Goal: Task Accomplishment & Management: Manage account settings

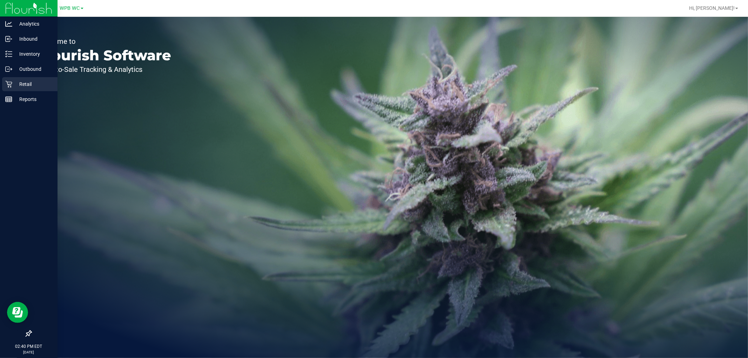
click at [15, 89] on div "Retail" at bounding box center [29, 84] width 55 height 14
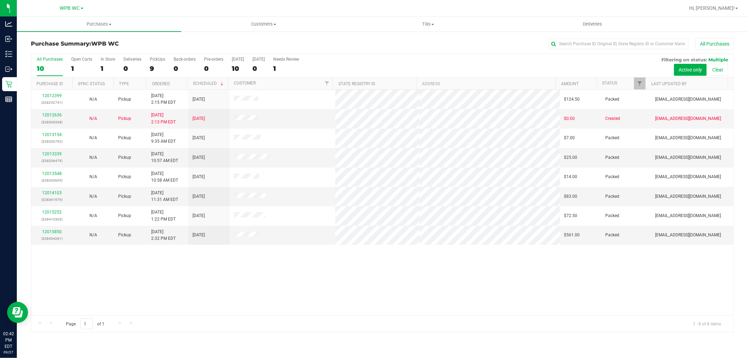
click at [50, 67] on div "10" at bounding box center [50, 69] width 26 height 8
click at [0, 0] on input "All Purchases 10" at bounding box center [0, 0] width 0 height 0
click at [59, 195] on link "12014103" at bounding box center [52, 192] width 20 height 5
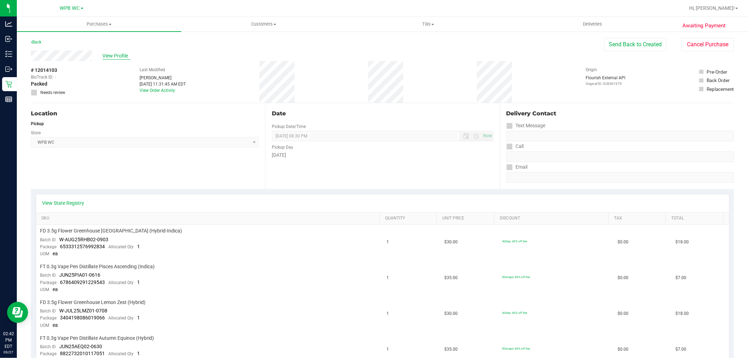
click at [116, 57] on span "View Profile" at bounding box center [116, 55] width 28 height 7
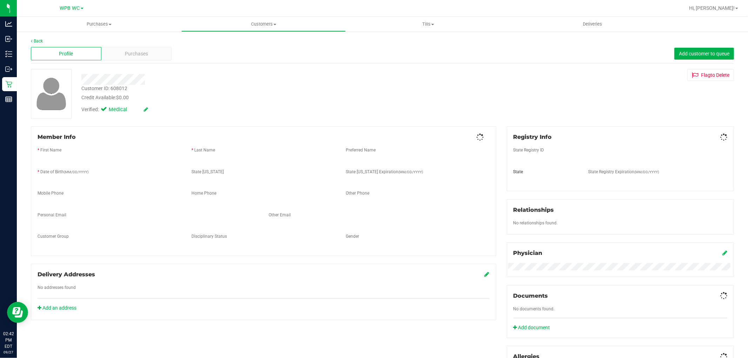
click at [116, 57] on div "Purchases" at bounding box center [136, 53] width 71 height 13
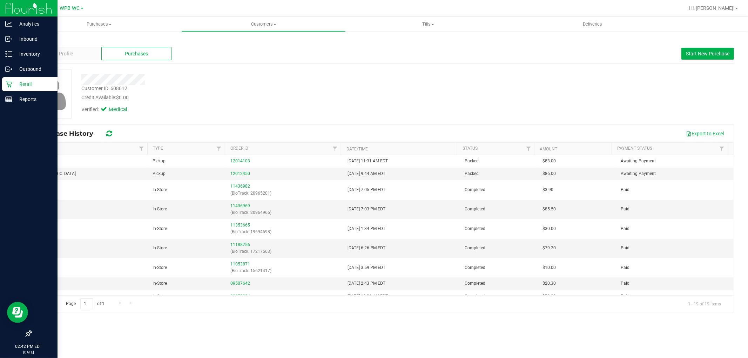
click at [6, 86] on icon at bounding box center [8, 84] width 7 height 7
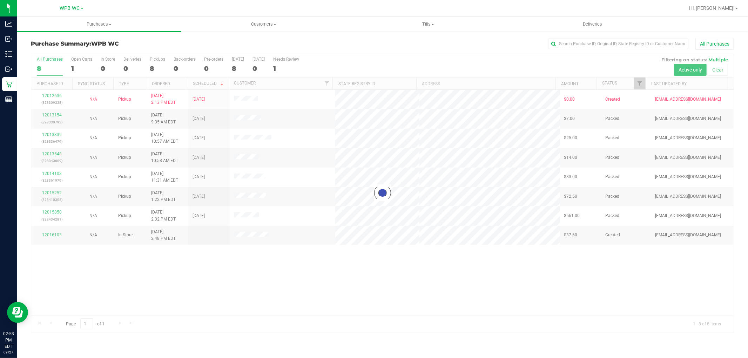
click at [50, 68] on div at bounding box center [382, 193] width 703 height 278
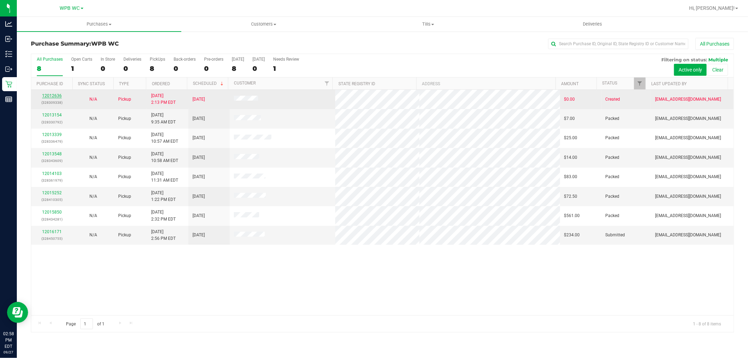
click at [49, 97] on link "12012636" at bounding box center [52, 95] width 20 height 5
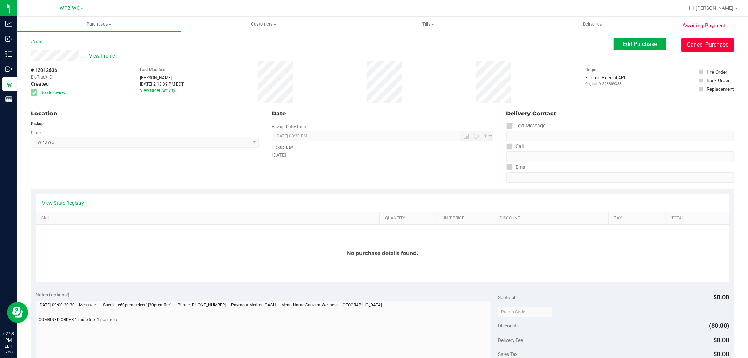
click at [709, 39] on button "Cancel Purchase" at bounding box center [708, 44] width 53 height 13
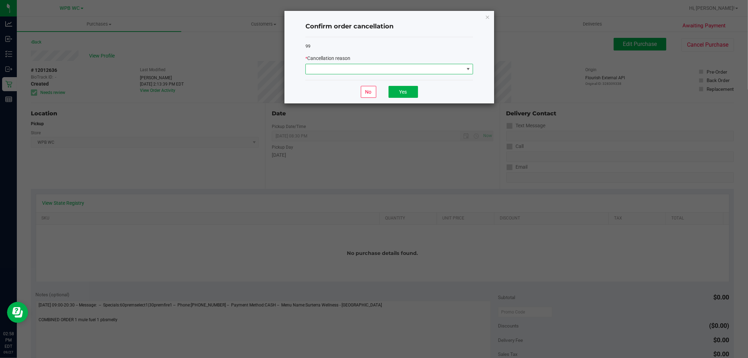
click at [403, 66] on span at bounding box center [385, 69] width 158 height 10
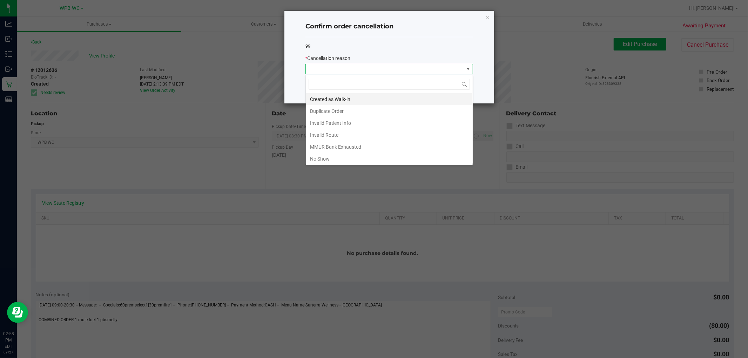
scroll to position [11, 167]
click at [327, 112] on li "Duplicate Order" at bounding box center [389, 111] width 167 height 12
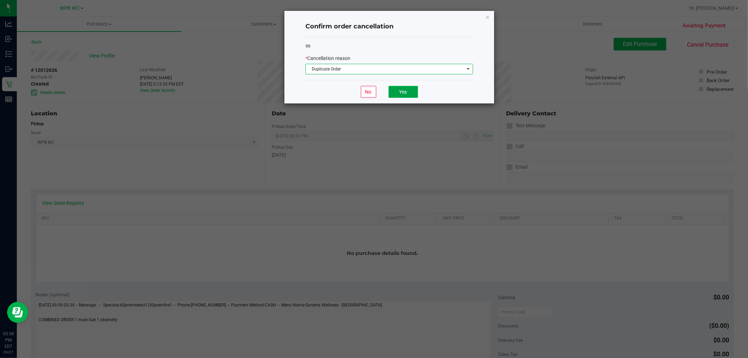
click at [399, 88] on button "Yes" at bounding box center [403, 92] width 29 height 12
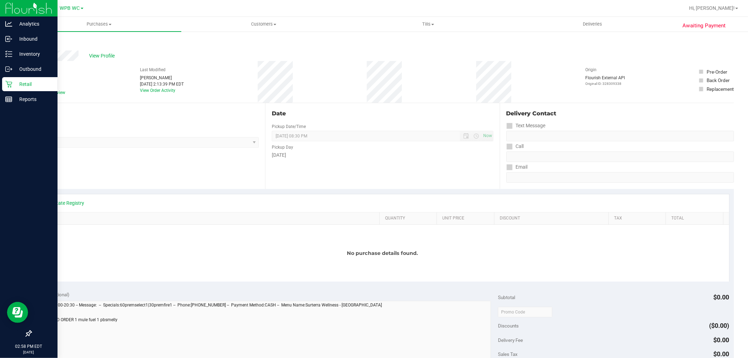
click at [8, 80] on div "Retail" at bounding box center [29, 84] width 55 height 14
